Goal: Task Accomplishment & Management: Manage account settings

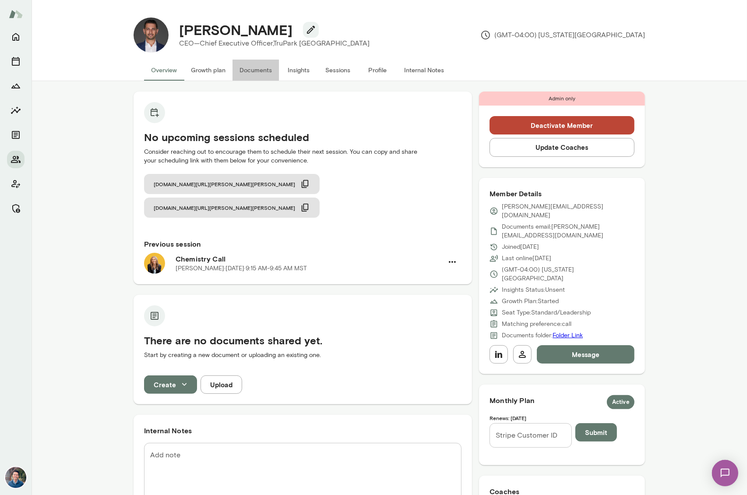
click at [259, 70] on button "Documents" at bounding box center [255, 70] width 46 height 21
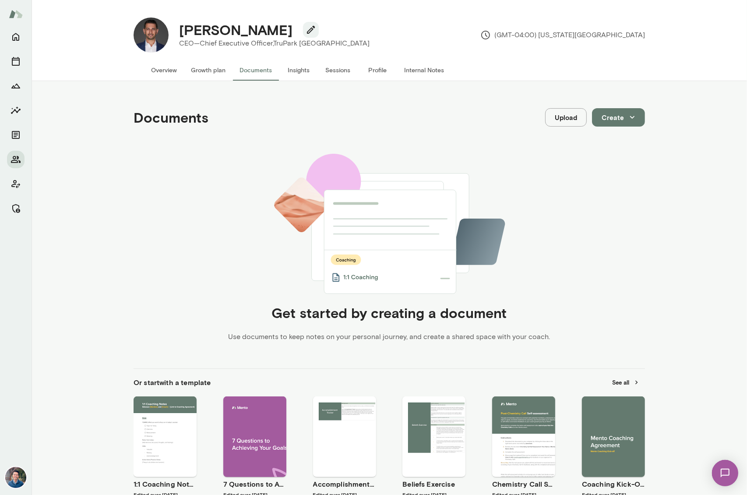
click at [622, 110] on button "Create" at bounding box center [618, 117] width 53 height 18
click at [684, 108] on div at bounding box center [373, 247] width 747 height 495
